Goal: Transaction & Acquisition: Purchase product/service

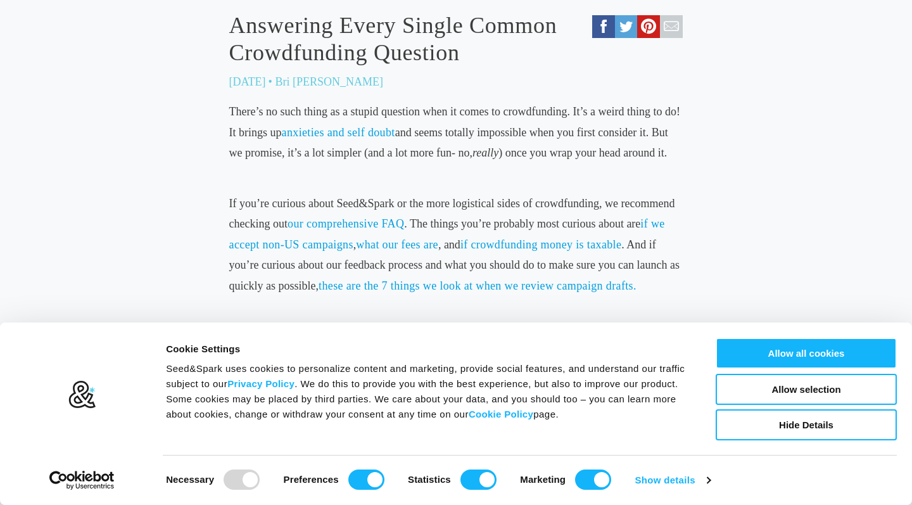
scroll to position [505, 0]
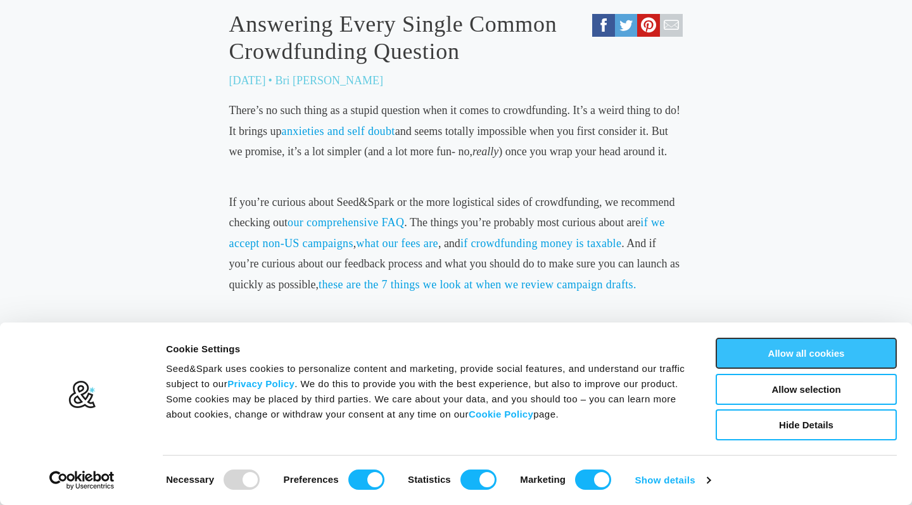
click at [815, 353] on button "Allow all cookies" at bounding box center [806, 353] width 181 height 31
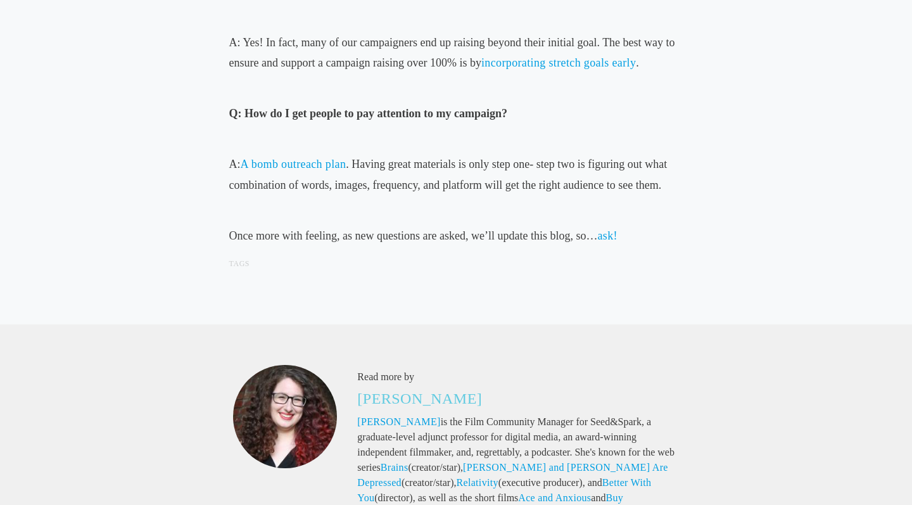
scroll to position [3428, 0]
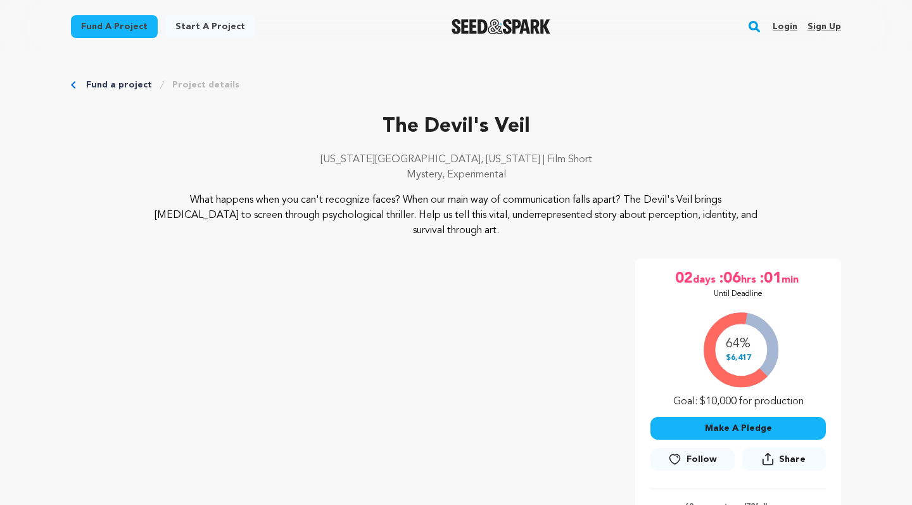
click at [136, 31] on link "Fund a project" at bounding box center [114, 26] width 87 height 23
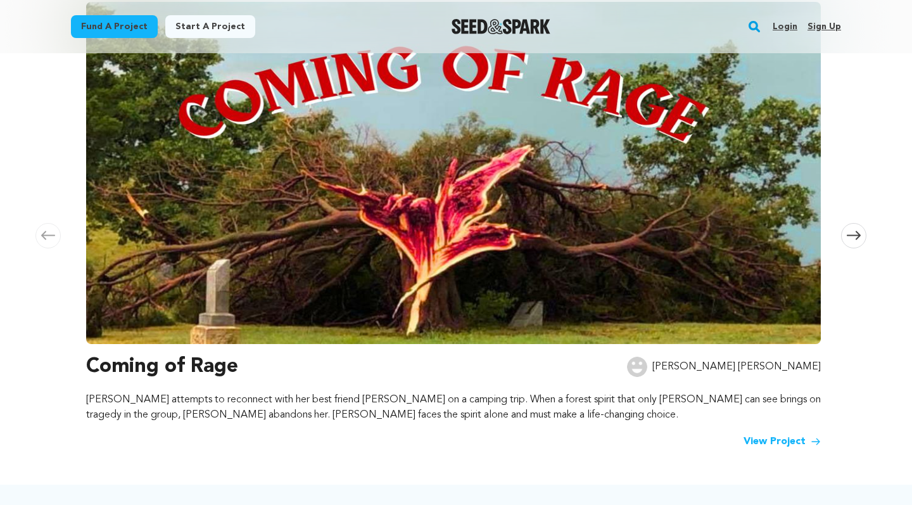
scroll to position [208, 0]
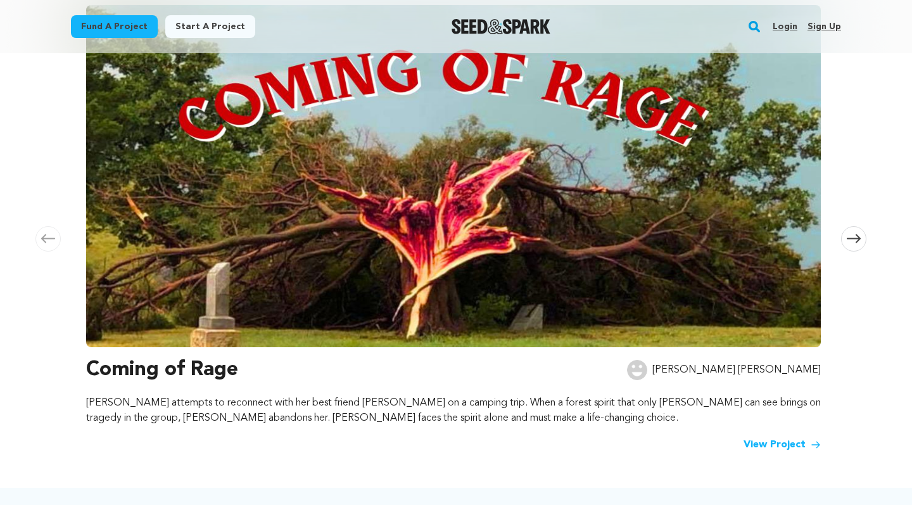
click at [850, 239] on icon at bounding box center [854, 238] width 14 height 9
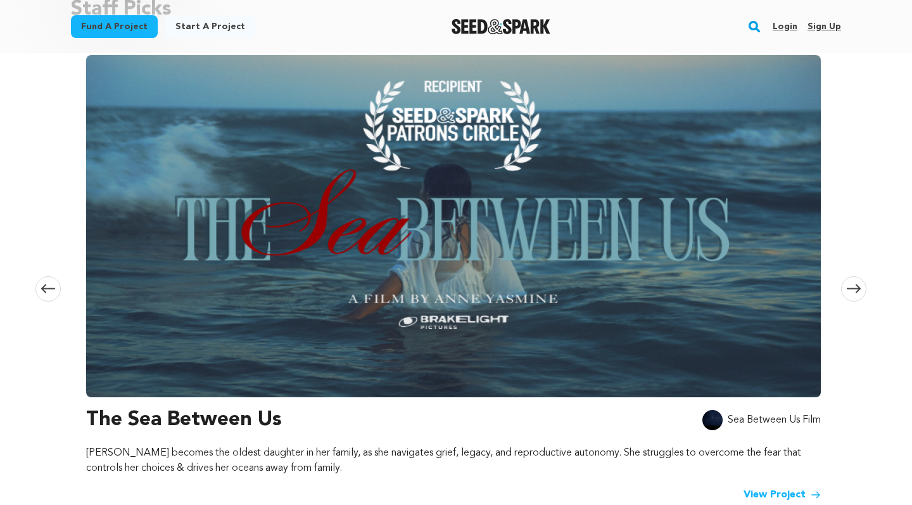
scroll to position [141, 0]
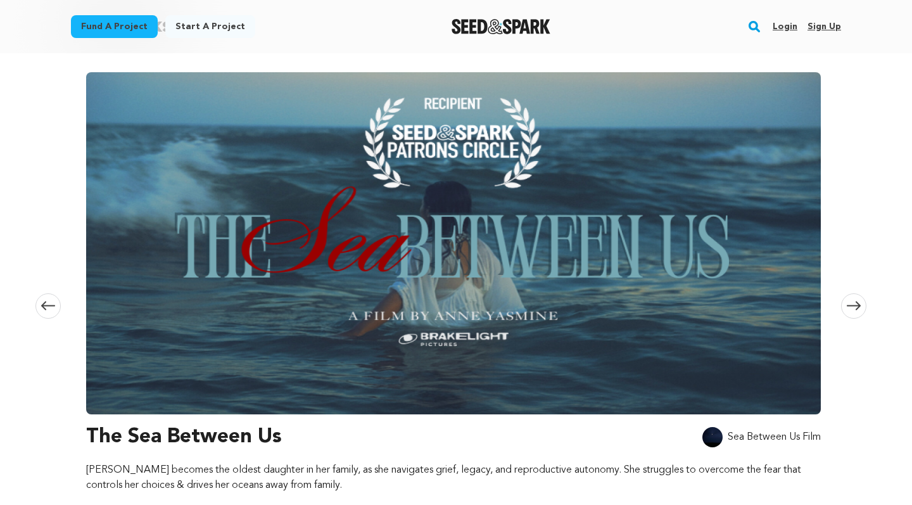
click at [856, 301] on icon at bounding box center [854, 305] width 14 height 9
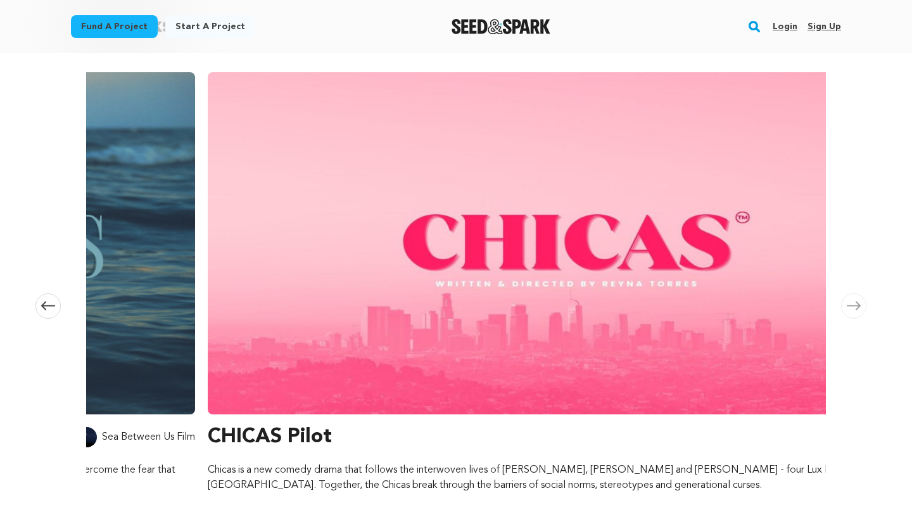
scroll to position [0, 1494]
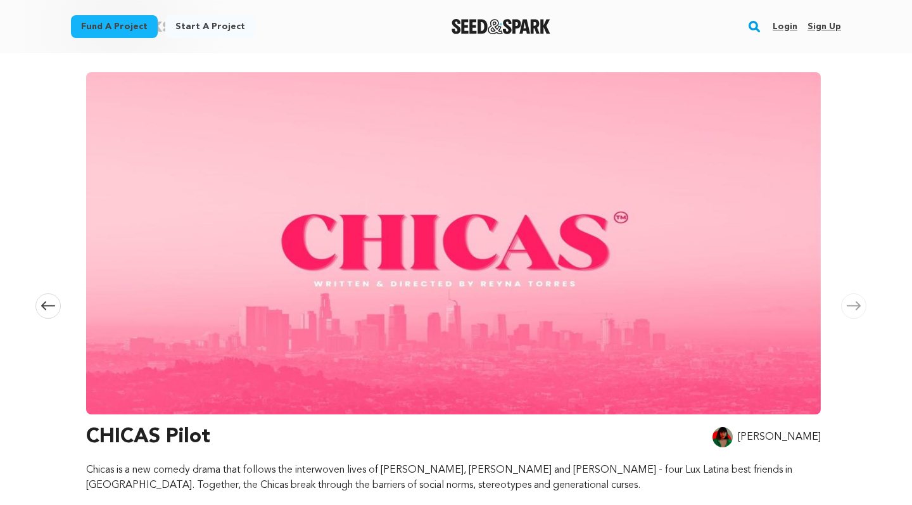
click at [856, 301] on icon at bounding box center [854, 305] width 14 height 9
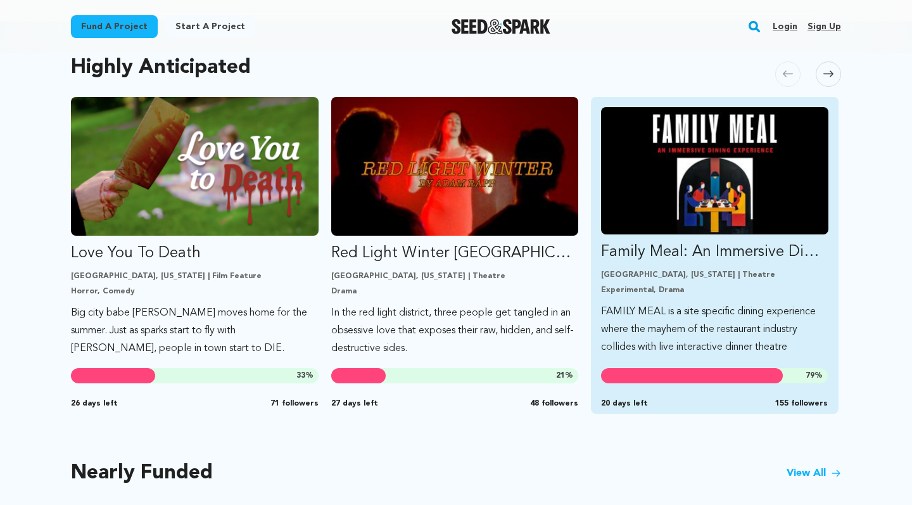
scroll to position [676, 0]
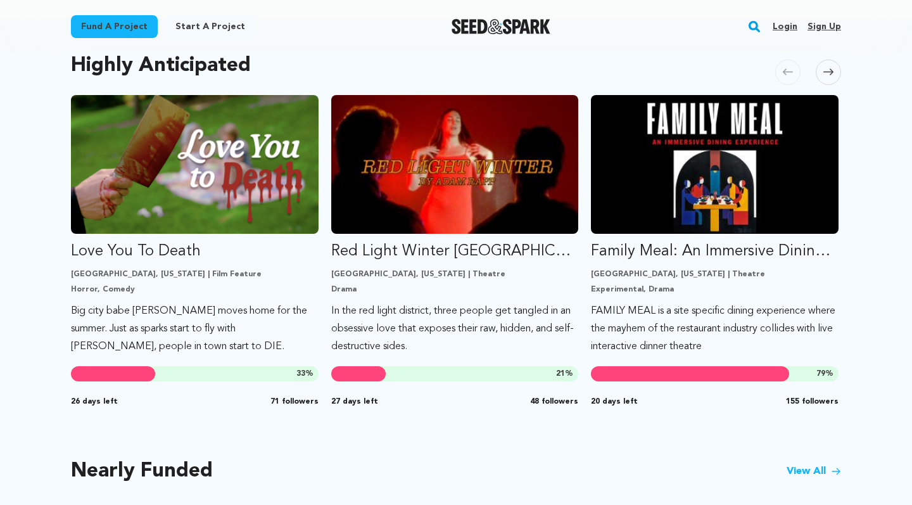
click at [824, 75] on icon at bounding box center [828, 71] width 10 height 9
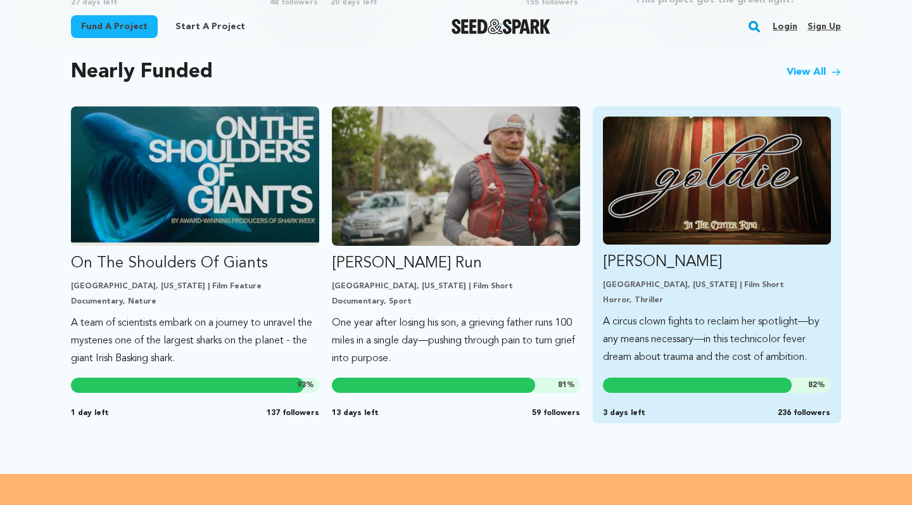
scroll to position [1068, 0]
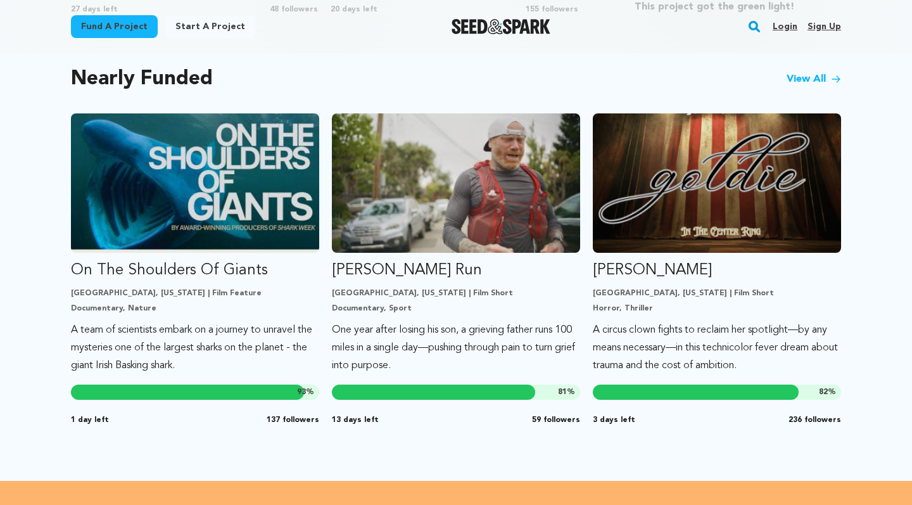
click at [820, 70] on div "Nearly Funded View All" at bounding box center [456, 79] width 770 height 18
click at [814, 79] on link "View All" at bounding box center [813, 79] width 54 height 15
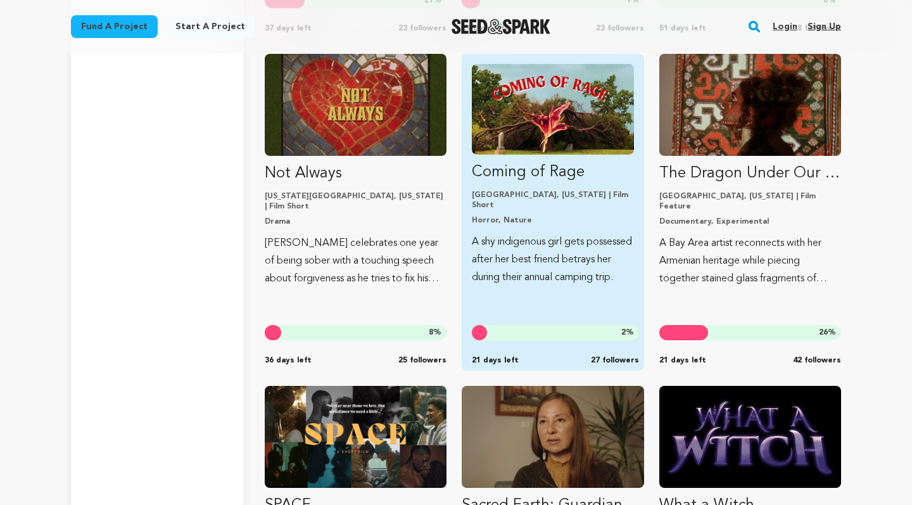
scroll to position [4883, 0]
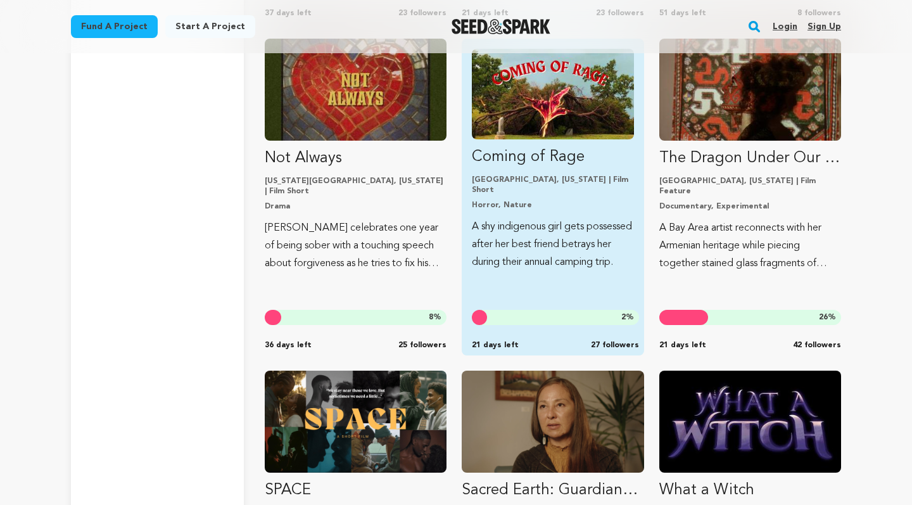
click at [562, 237] on p "A shy indigenous girl gets possessed after her best friend betrays her during t…" at bounding box center [552, 244] width 161 height 53
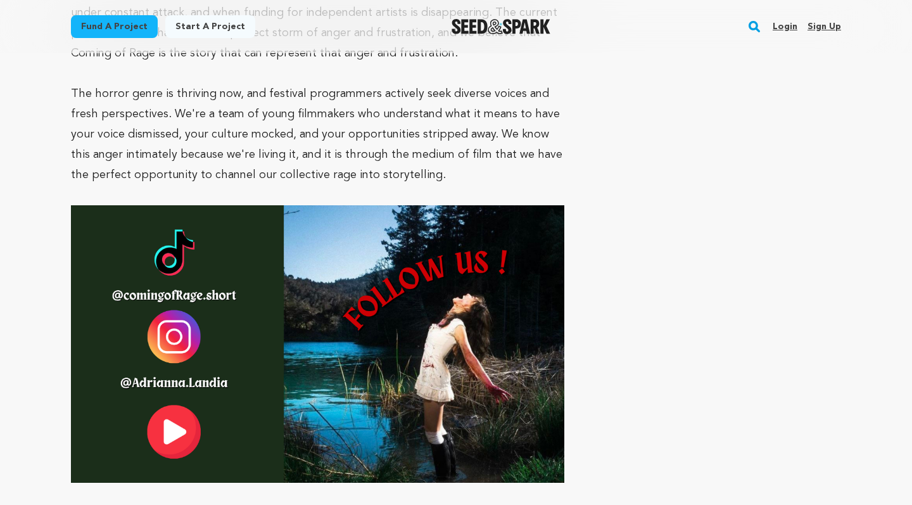
scroll to position [4533, 0]
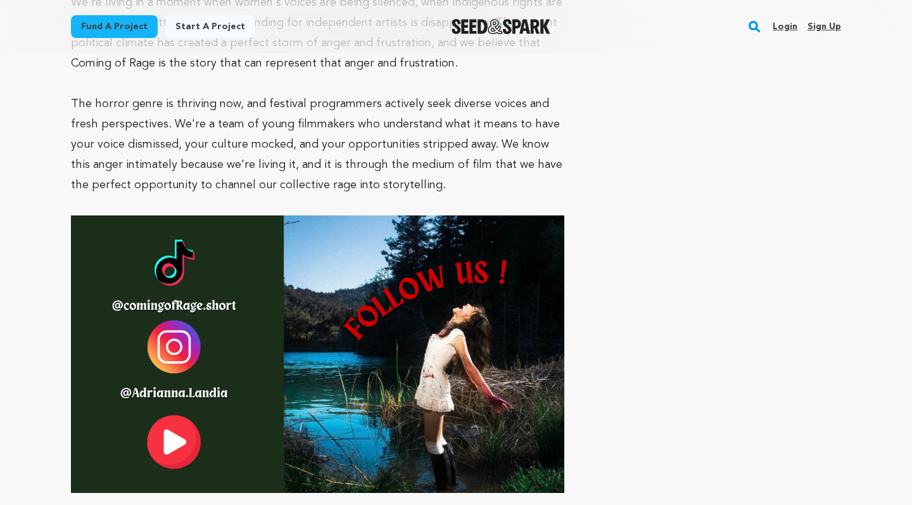
click at [171, 217] on img at bounding box center [317, 353] width 493 height 277
click at [183, 215] on img at bounding box center [317, 353] width 493 height 277
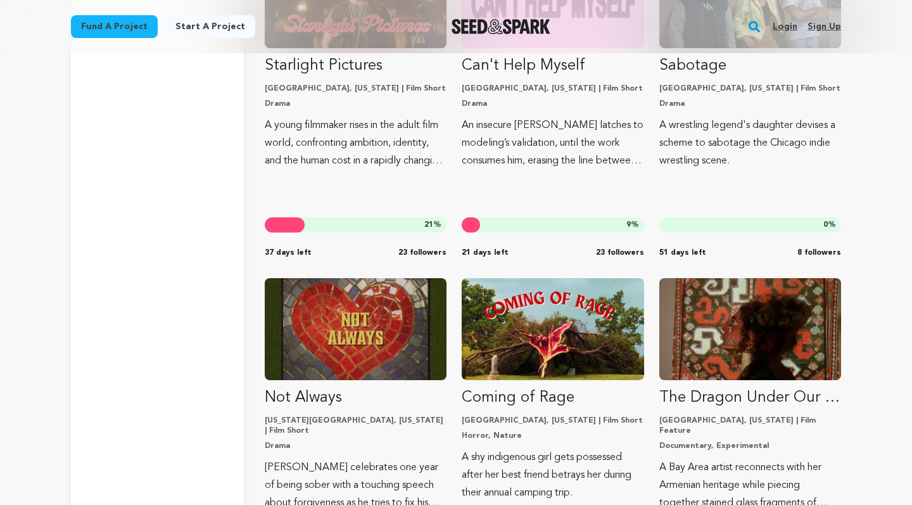
scroll to position [4875, 0]
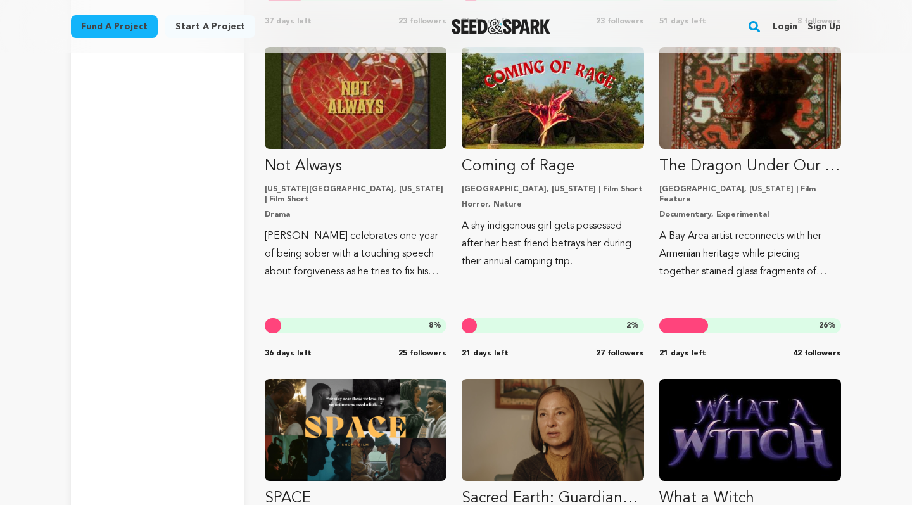
click at [752, 25] on rect "button" at bounding box center [754, 26] width 15 height 15
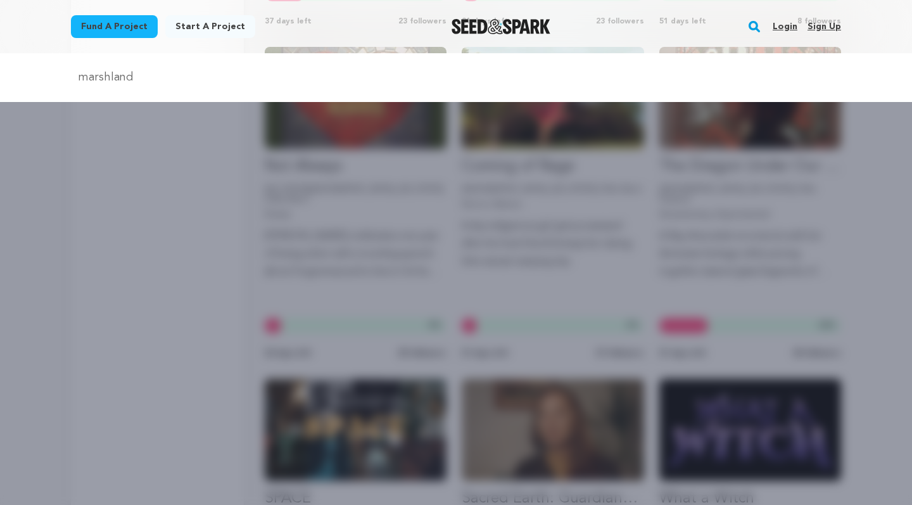
type input "marshland"
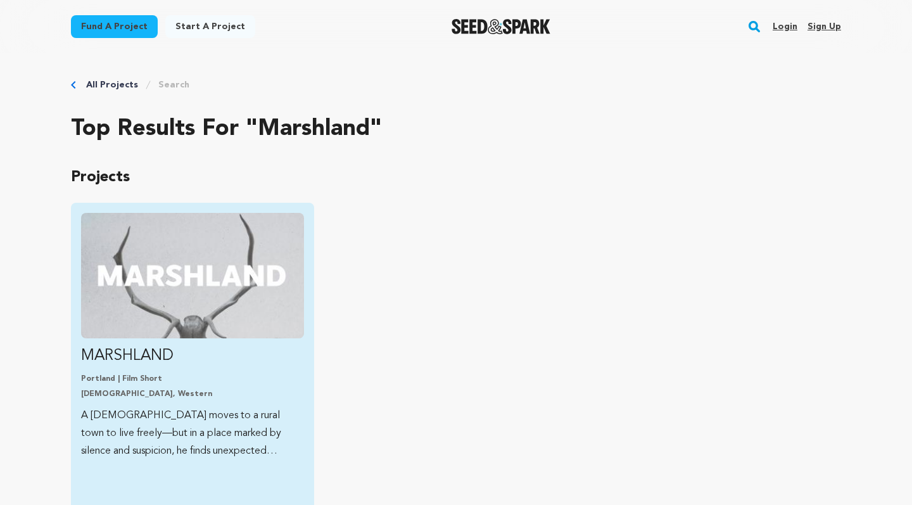
click at [193, 338] on link "MARSHLAND [GEOGRAPHIC_DATA] | Film Short [DEMOGRAPHIC_DATA], Western A [DEMOGRA…" at bounding box center [192, 336] width 223 height 247
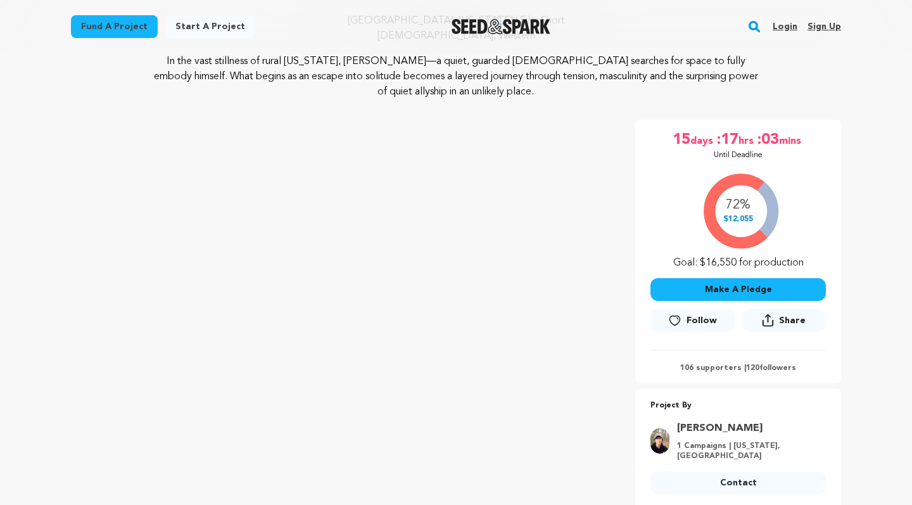
scroll to position [141, 0]
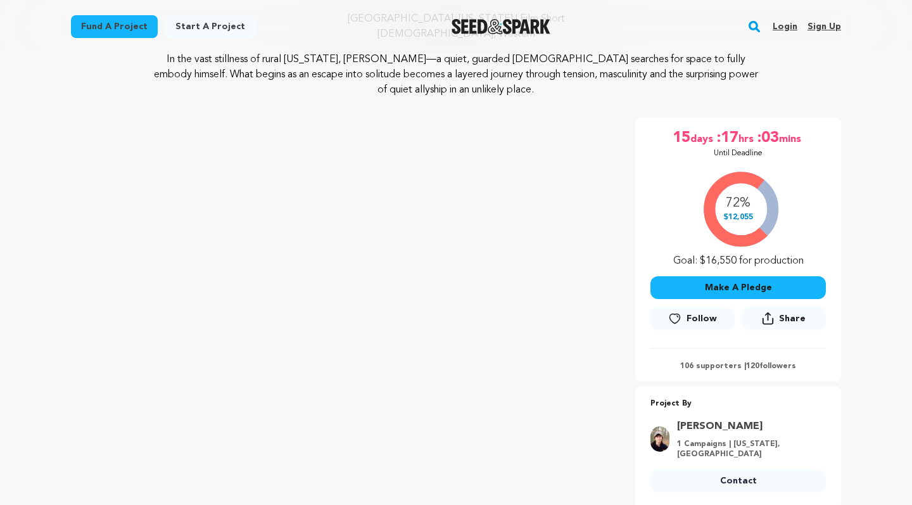
click at [686, 425] on link "[PERSON_NAME]" at bounding box center [747, 426] width 141 height 15
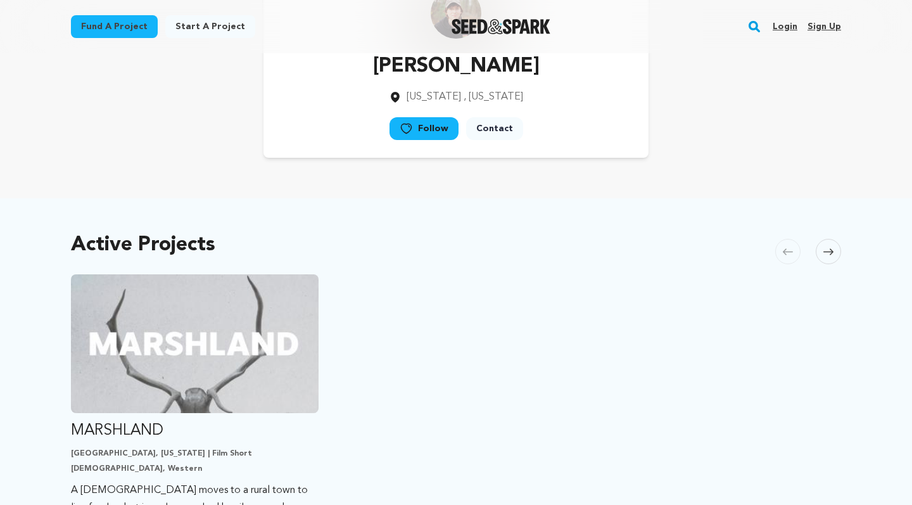
scroll to position [203, 0]
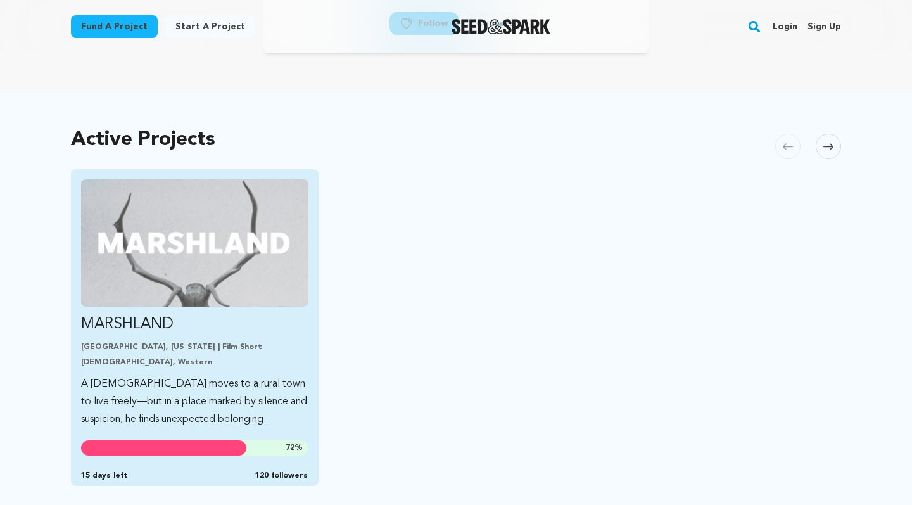
click at [241, 327] on p "MARSHLAND" at bounding box center [194, 324] width 227 height 20
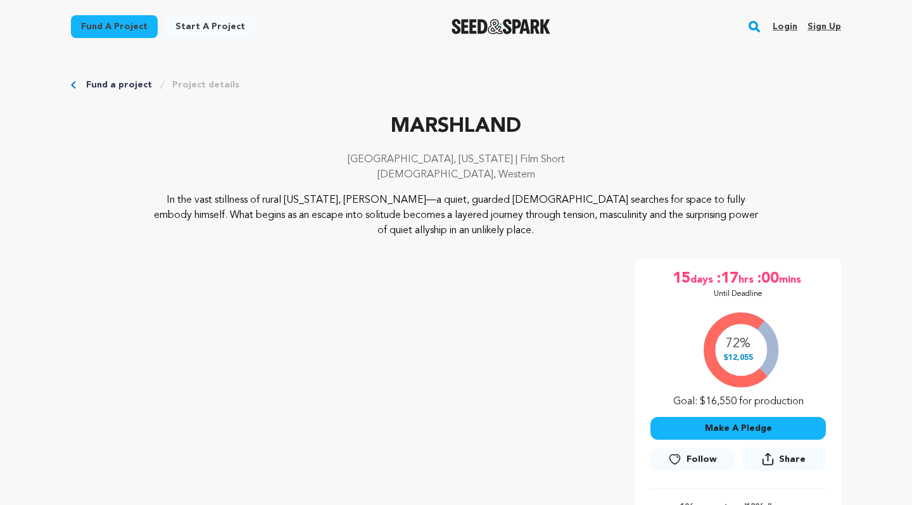
click at [757, 25] on rect "button" at bounding box center [754, 26] width 15 height 15
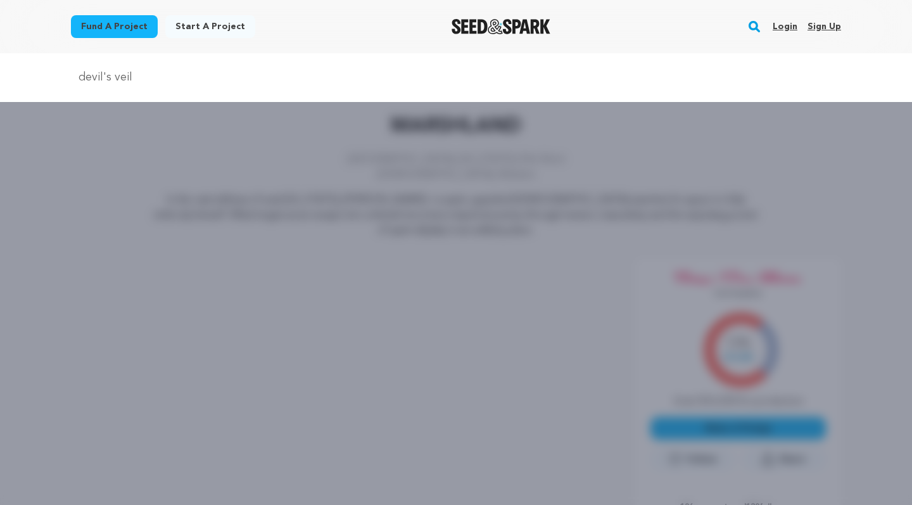
type input "devil's veil"
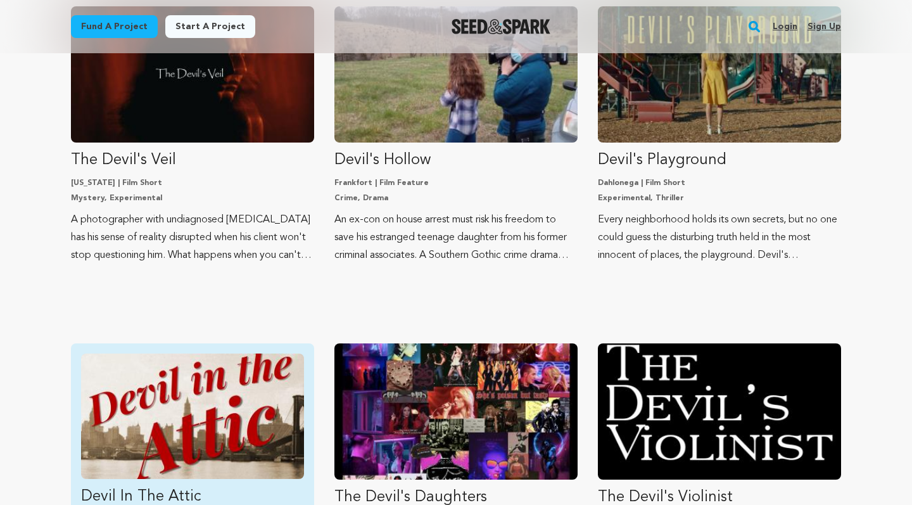
scroll to position [187, 0]
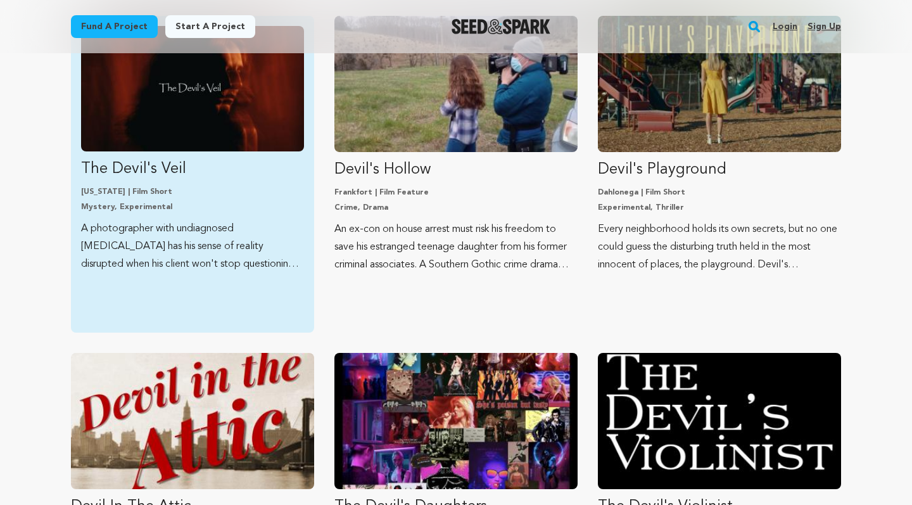
click at [196, 246] on p "A photographer with undiagnosed [MEDICAL_DATA] has his sense of reality disrupt…" at bounding box center [192, 246] width 223 height 53
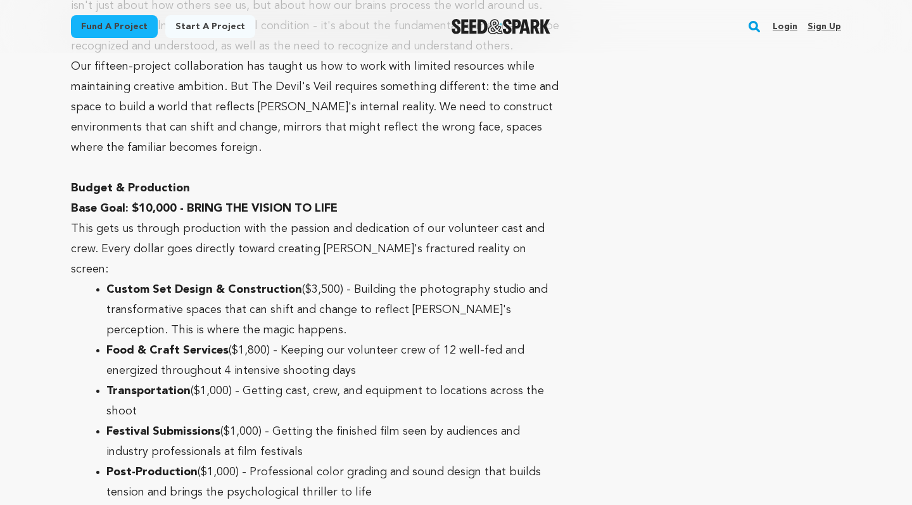
scroll to position [4196, 0]
